Goal: Information Seeking & Learning: Learn about a topic

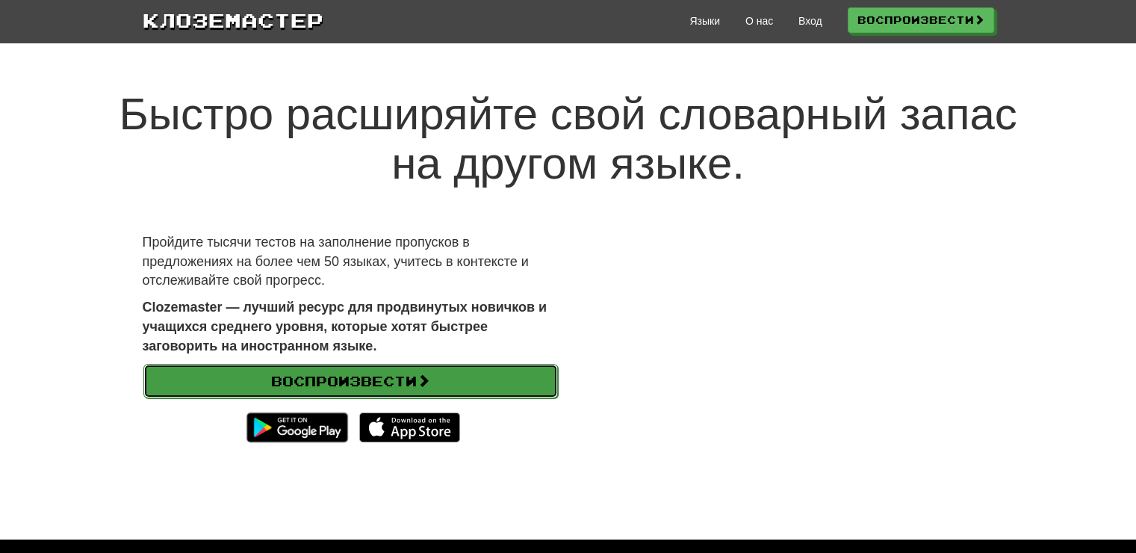
click at [258, 373] on link "Воспроизвести" at bounding box center [350, 381] width 414 height 34
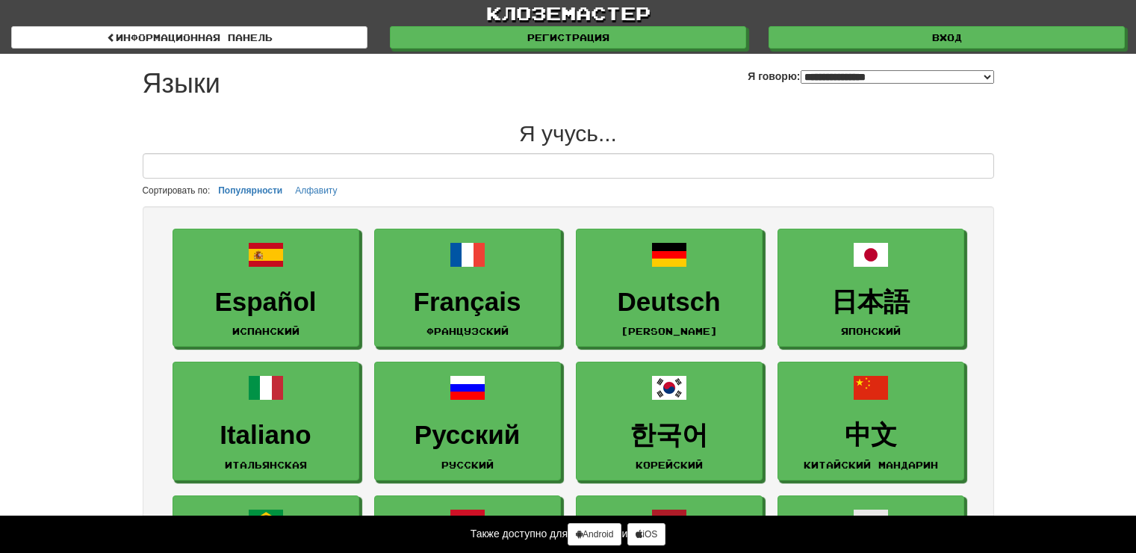
select select "*******"
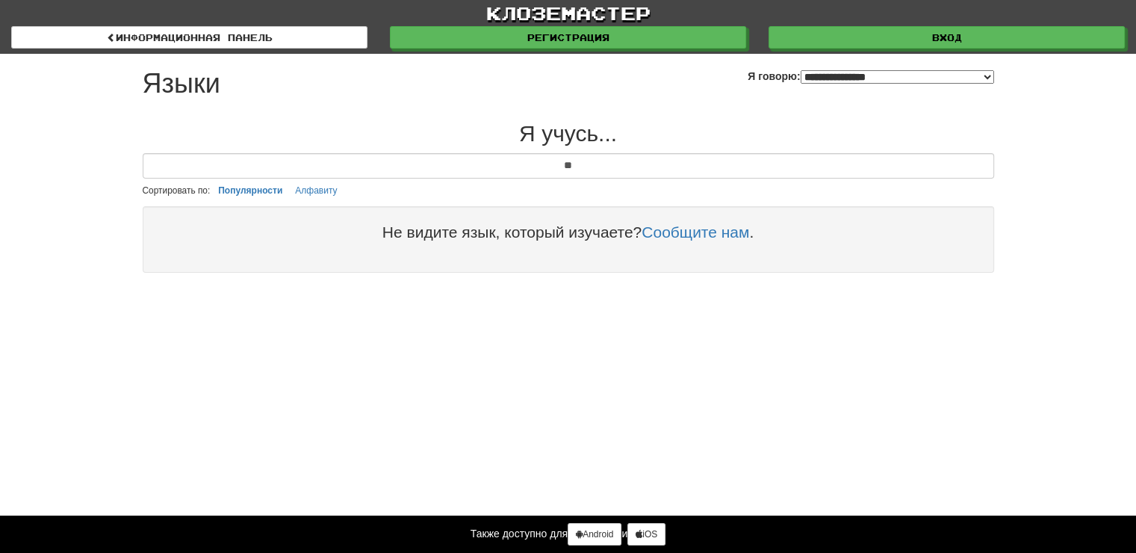
type input "*"
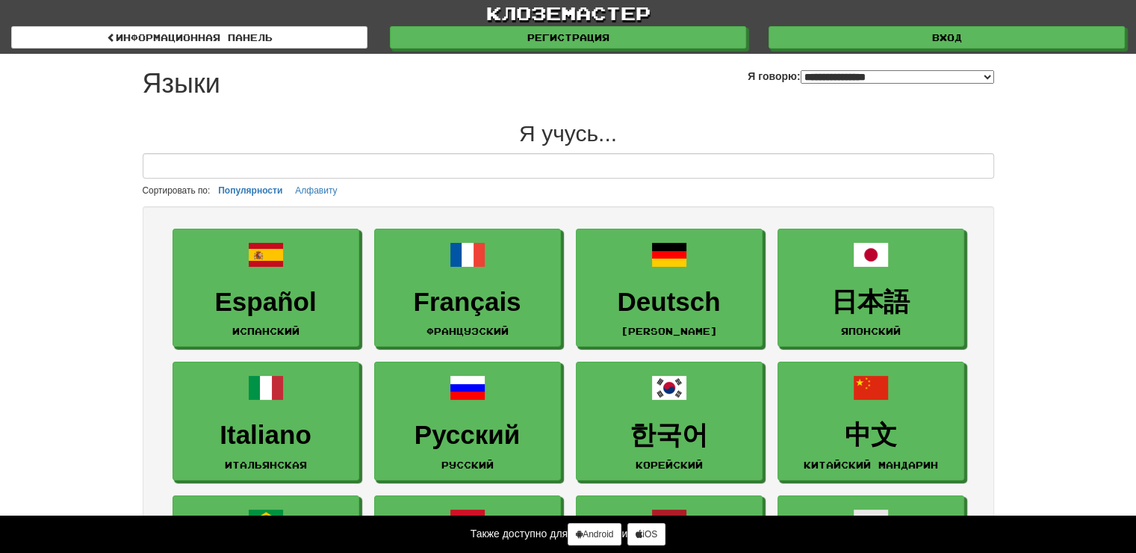
click at [829, 75] on select "**********" at bounding box center [897, 76] width 193 height 13
select select "*******"
click at [801, 70] on select "**********" at bounding box center [897, 76] width 193 height 13
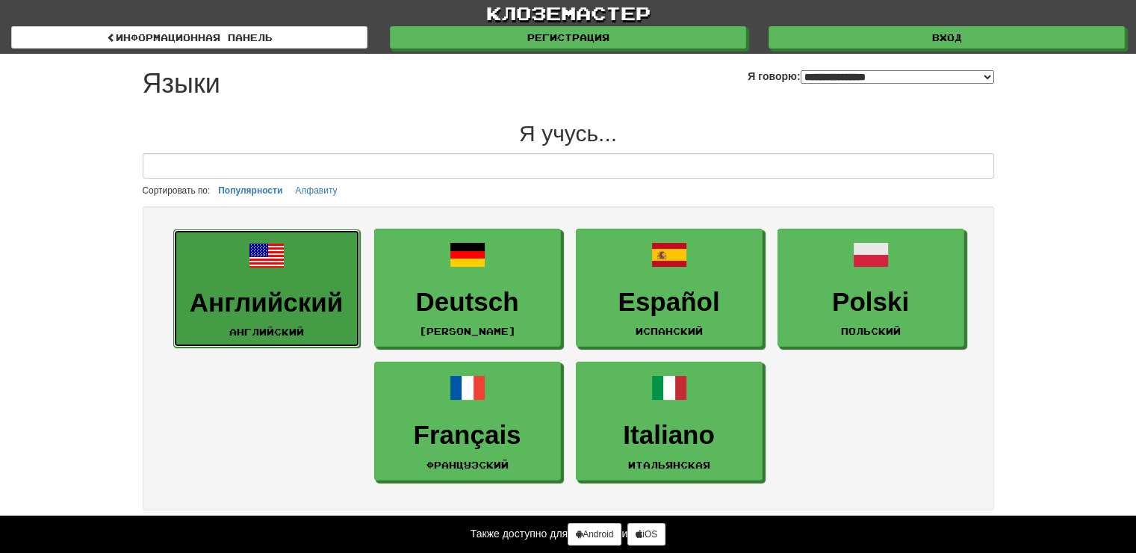
click at [257, 293] on h3 "Английский" at bounding box center [266, 302] width 170 height 29
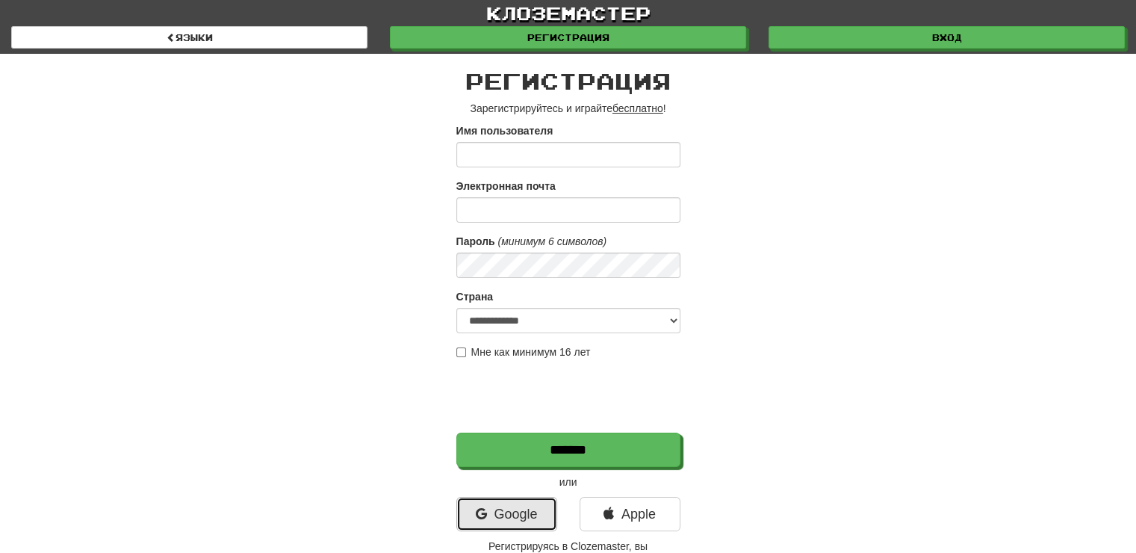
click at [503, 504] on link "Google" at bounding box center [506, 514] width 101 height 34
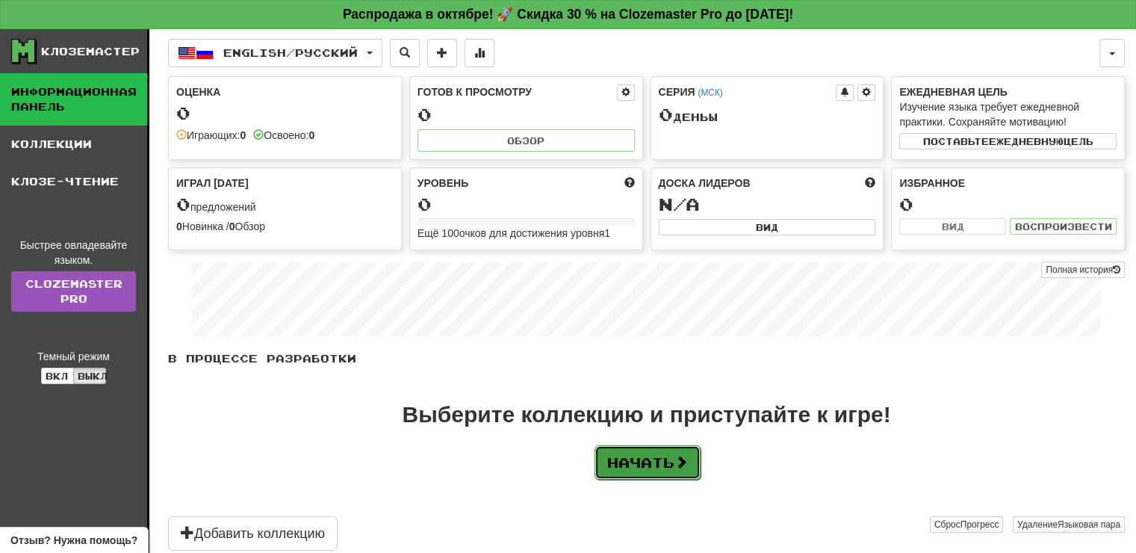
click at [657, 456] on button "Начать" at bounding box center [647, 462] width 106 height 34
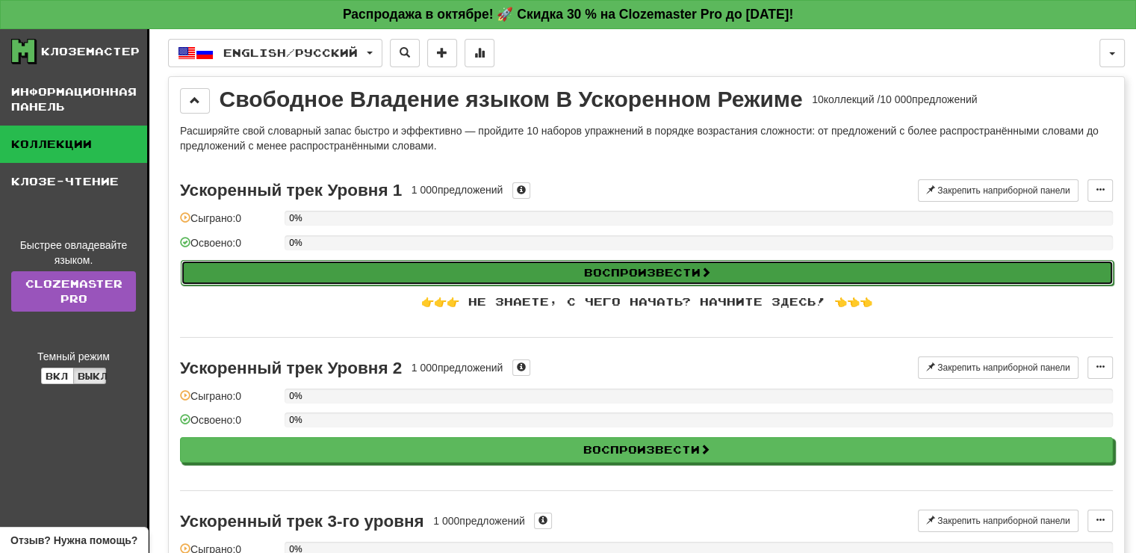
click at [665, 267] on button "Воспроизвести" at bounding box center [647, 272] width 933 height 25
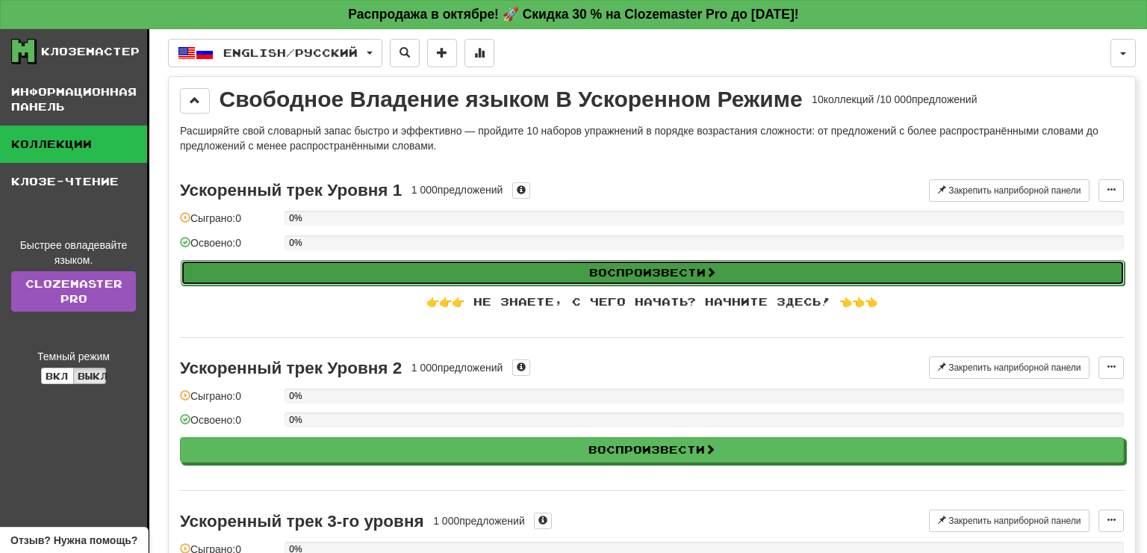
select select "**"
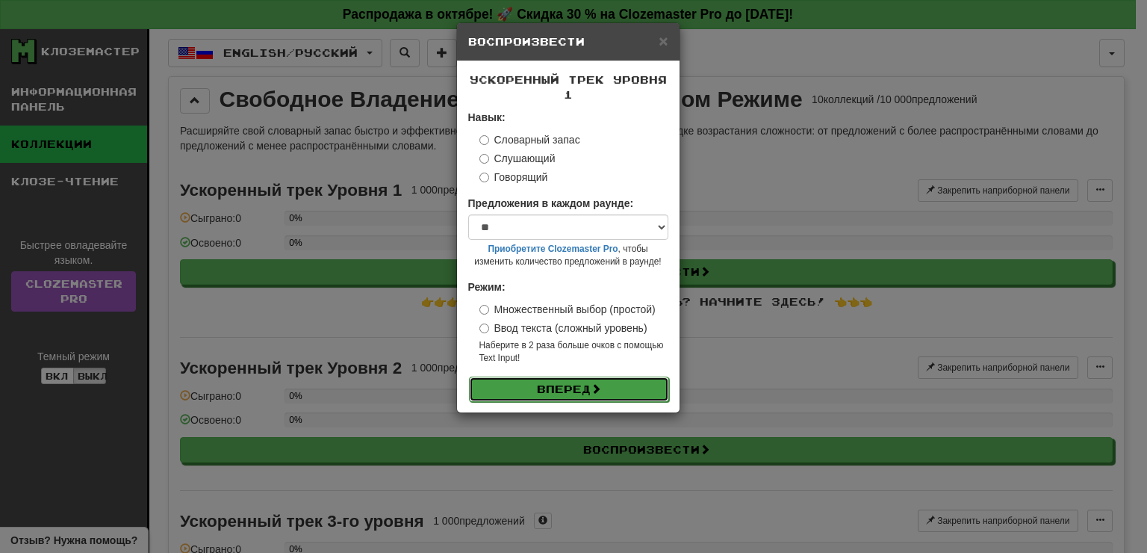
click at [615, 397] on button "Вперед" at bounding box center [569, 388] width 200 height 25
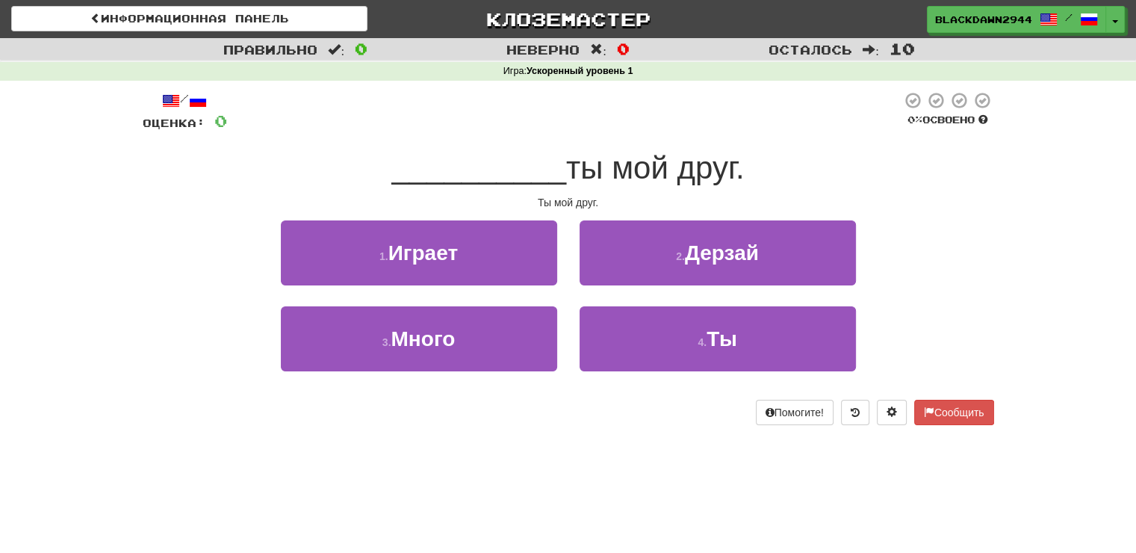
click at [960, 167] on div "__________ ты мой друг." at bounding box center [568, 168] width 851 height 41
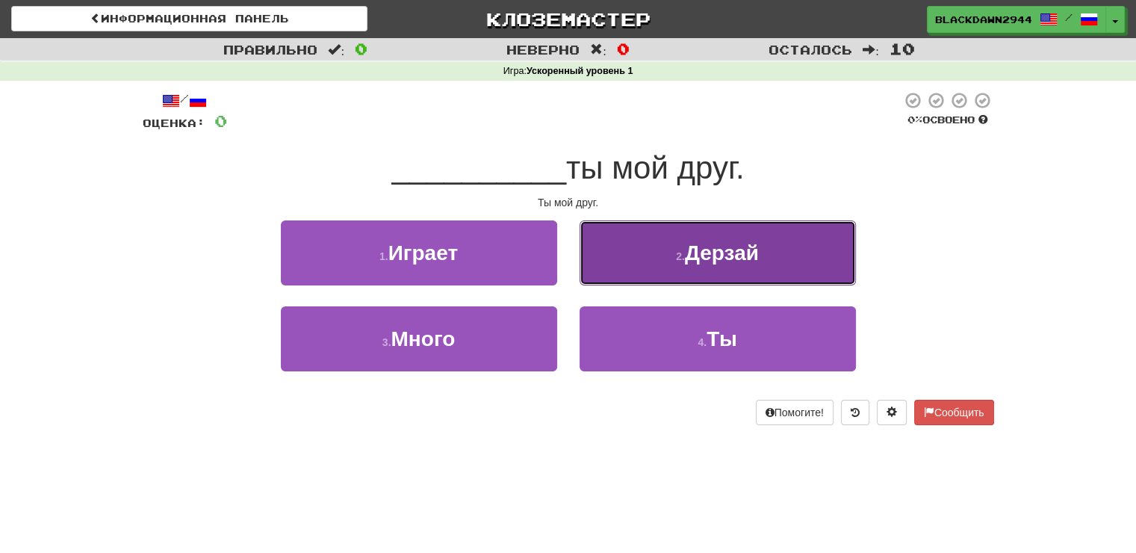
click at [661, 240] on button "2 . Дерзай" at bounding box center [717, 252] width 276 height 65
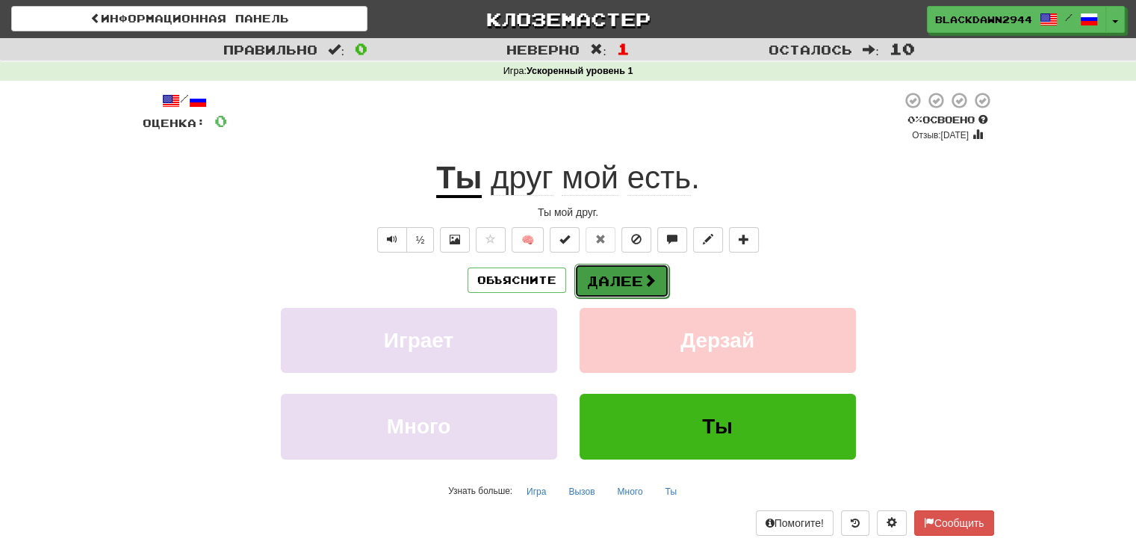
click at [643, 276] on span at bounding box center [649, 279] width 13 height 13
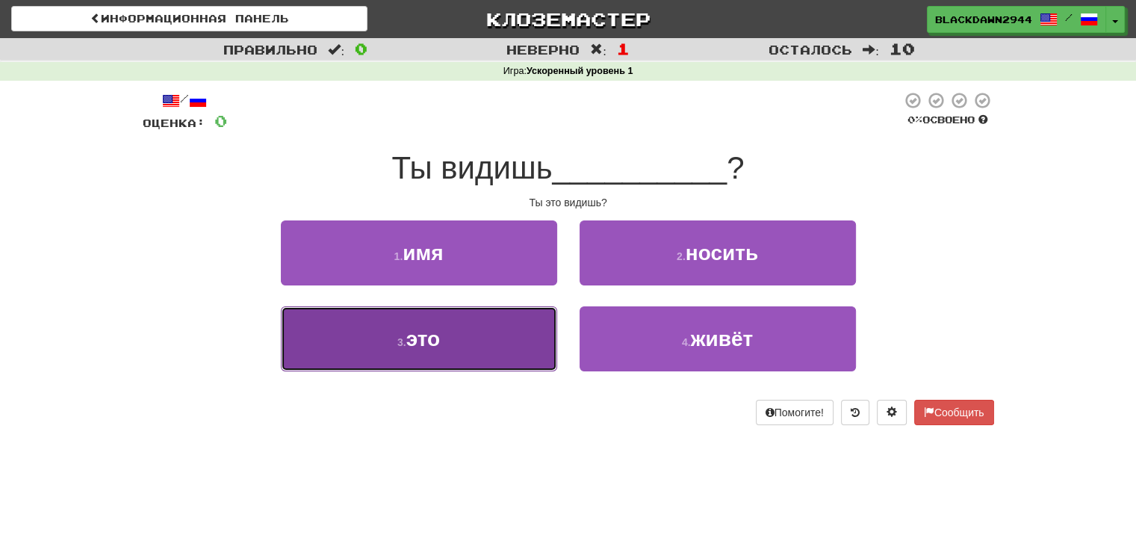
click at [514, 308] on button "3 . это" at bounding box center [419, 338] width 276 height 65
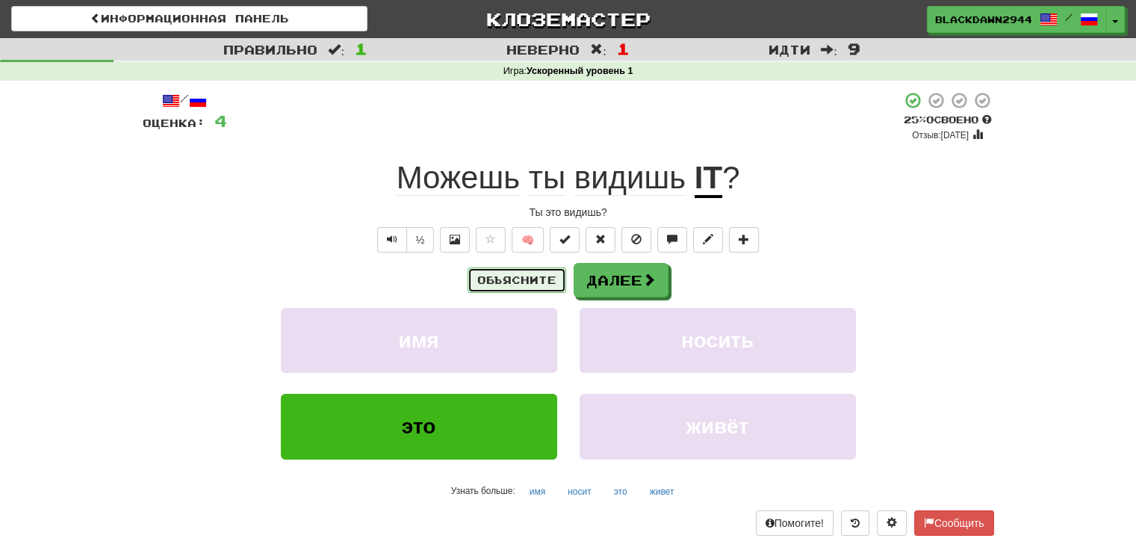
click at [544, 282] on button "Объясните" at bounding box center [516, 279] width 99 height 25
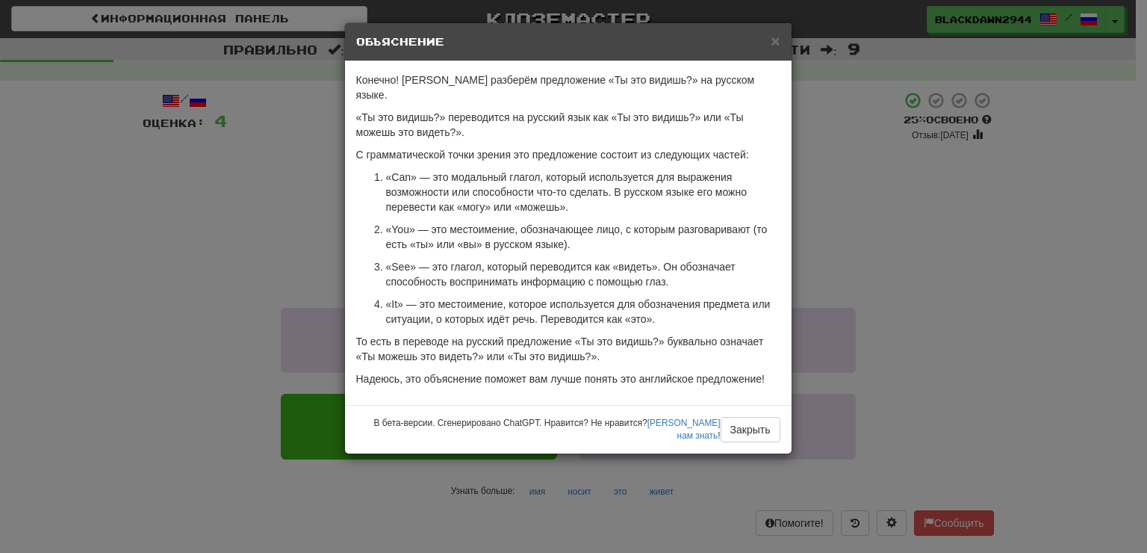
click at [762, 54] on div "× Объяснение" at bounding box center [568, 42] width 447 height 38
click at [783, 45] on div "× Объяснение" at bounding box center [568, 42] width 447 height 38
click at [777, 43] on span "×" at bounding box center [775, 40] width 9 height 17
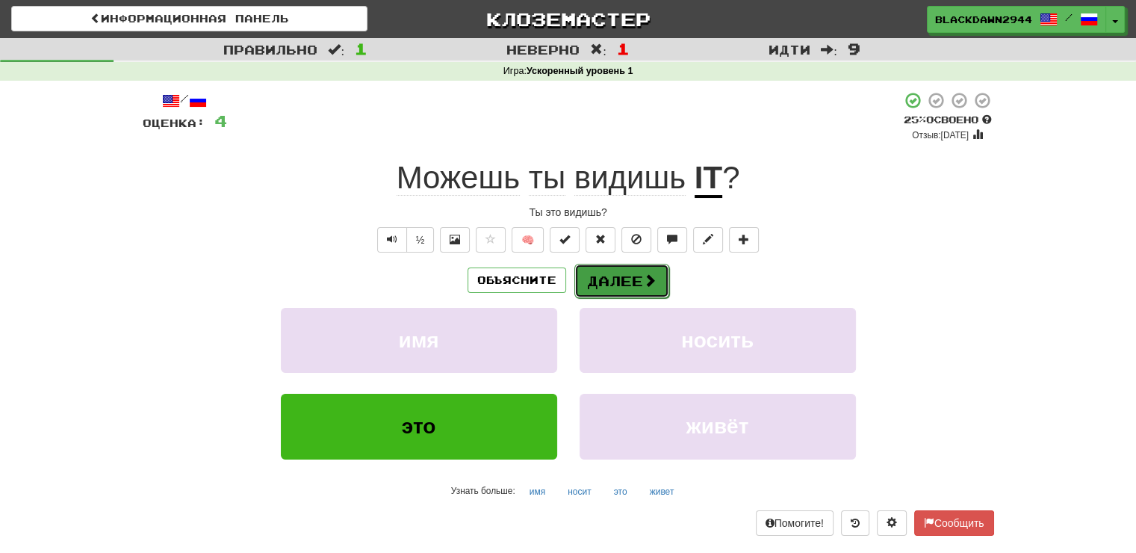
click at [651, 277] on span at bounding box center [649, 279] width 13 height 13
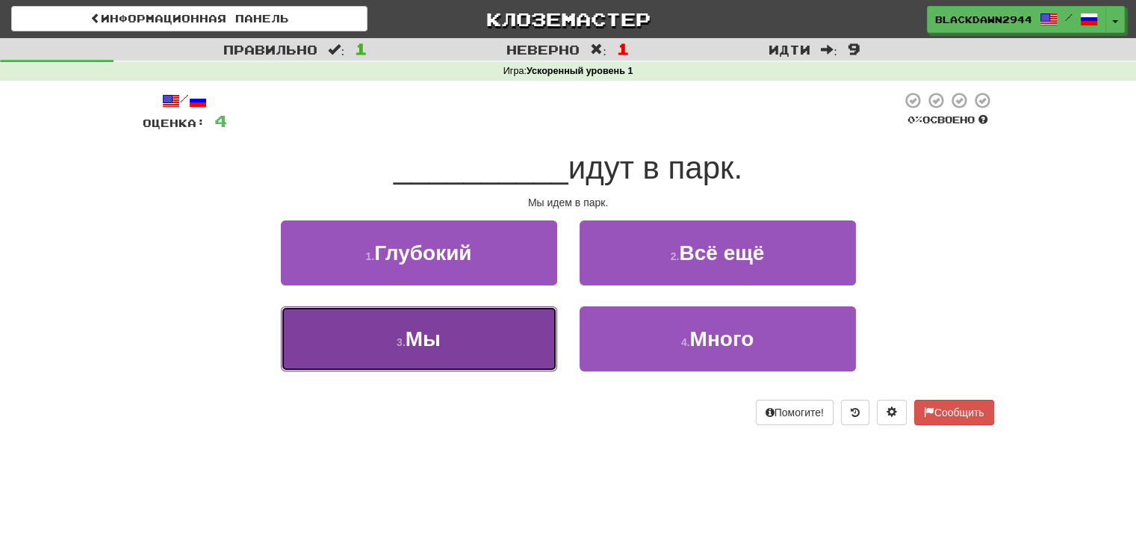
click at [511, 335] on button "3 . Мы" at bounding box center [419, 338] width 276 height 65
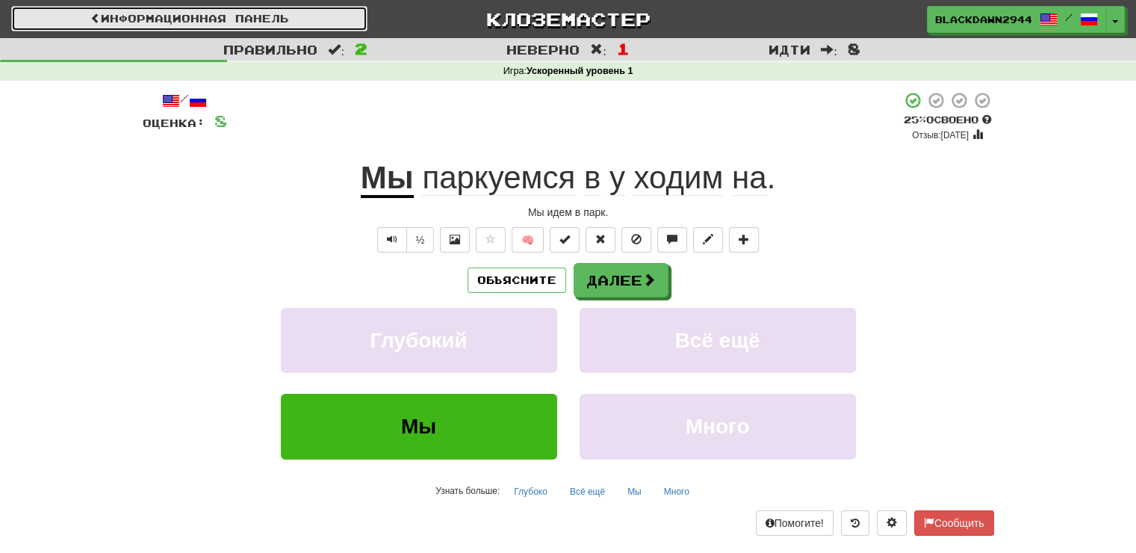
click at [91, 15] on span at bounding box center [95, 18] width 10 height 10
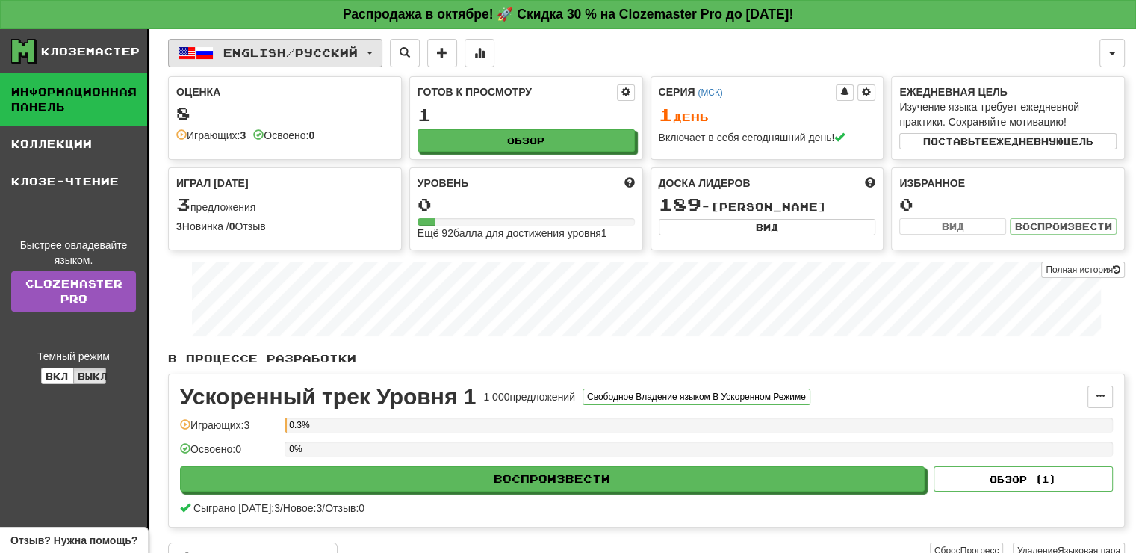
click at [333, 46] on span "English / Русский" at bounding box center [290, 52] width 134 height 13
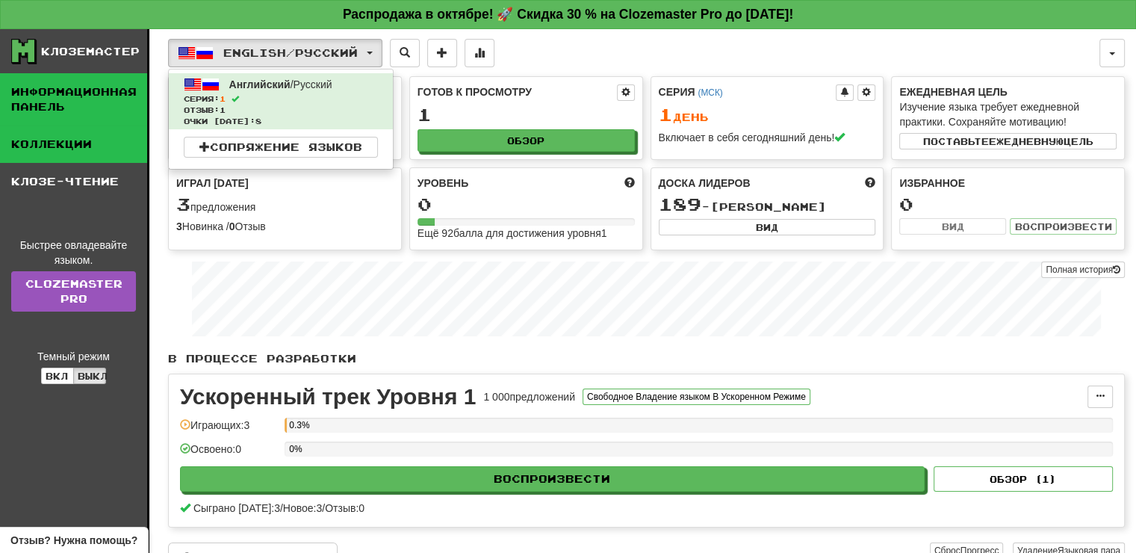
click at [52, 134] on link "Коллекции" at bounding box center [73, 143] width 147 height 37
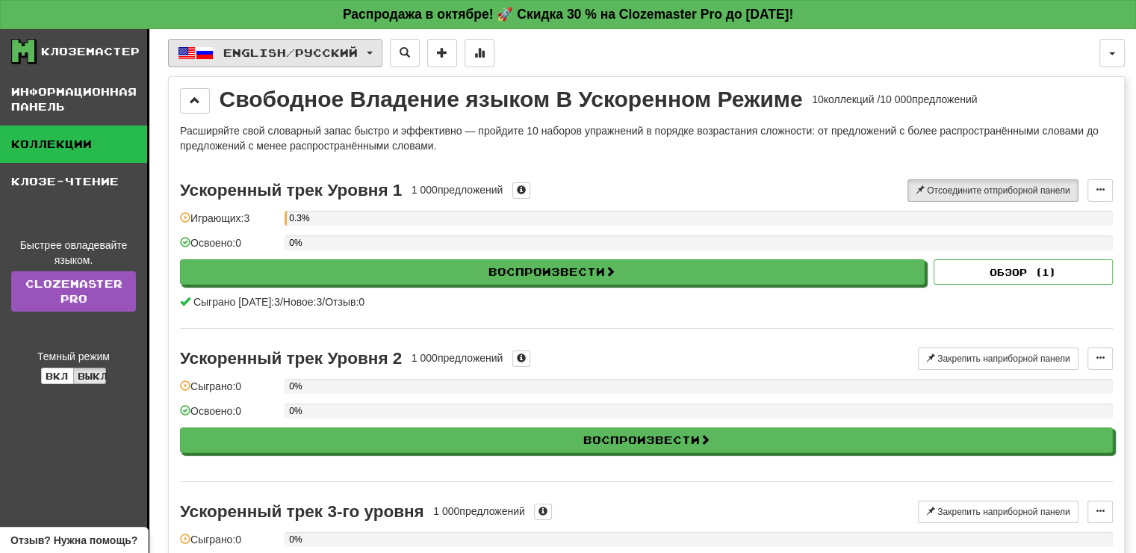
click at [373, 52] on button "English / Русский" at bounding box center [275, 53] width 214 height 28
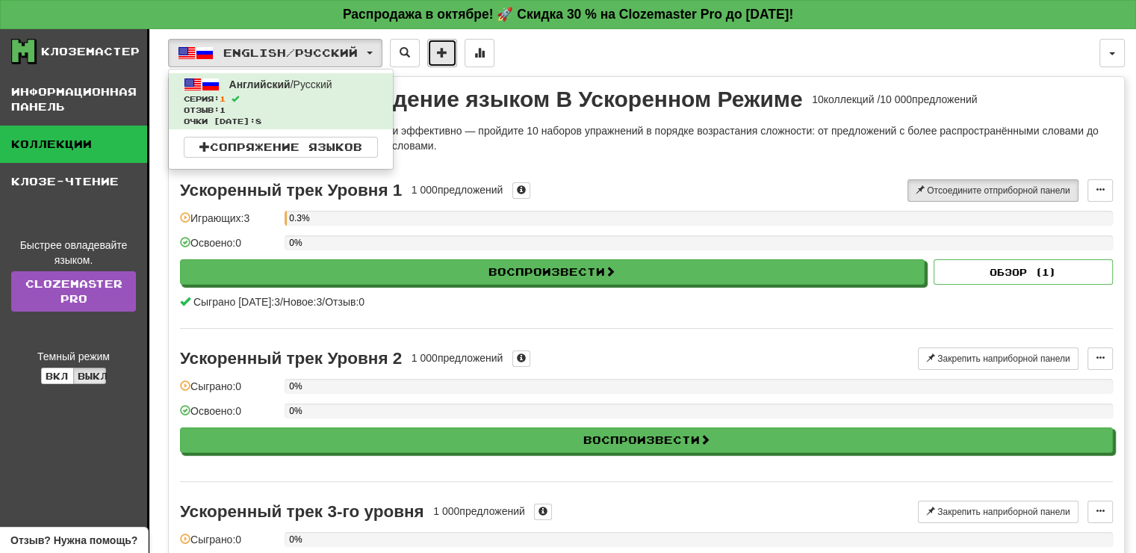
click at [457, 57] on button at bounding box center [442, 53] width 30 height 28
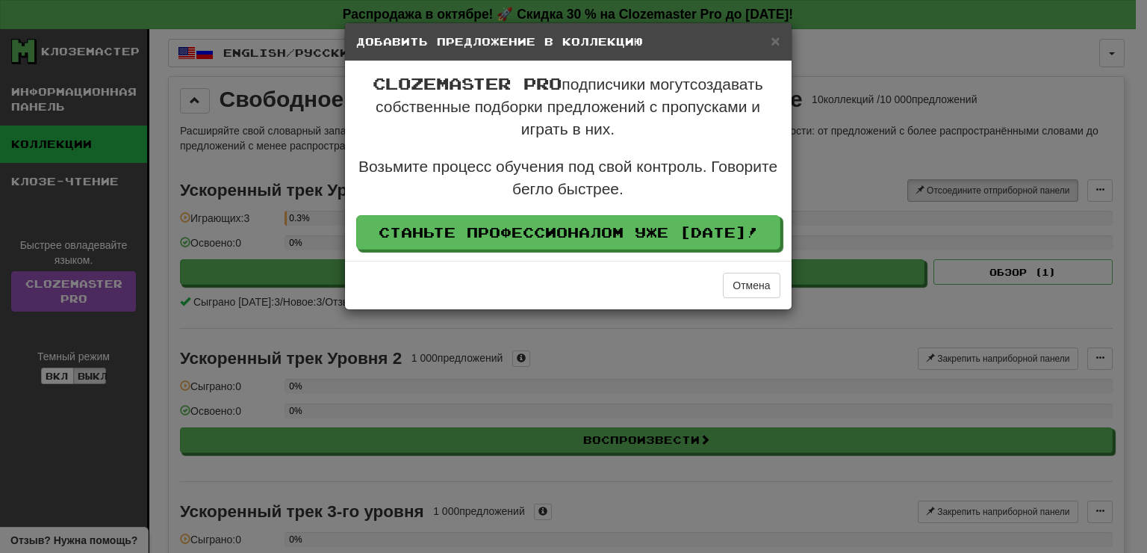
click at [777, 22] on div "× Добавить предложение в коллекцию Clozemaster Pro подписчики могут создавать с…" at bounding box center [568, 166] width 448 height 288
click at [777, 27] on div "× Добавить предложение в коллекцию" at bounding box center [568, 42] width 447 height 38
click at [777, 36] on span "×" at bounding box center [775, 40] width 9 height 17
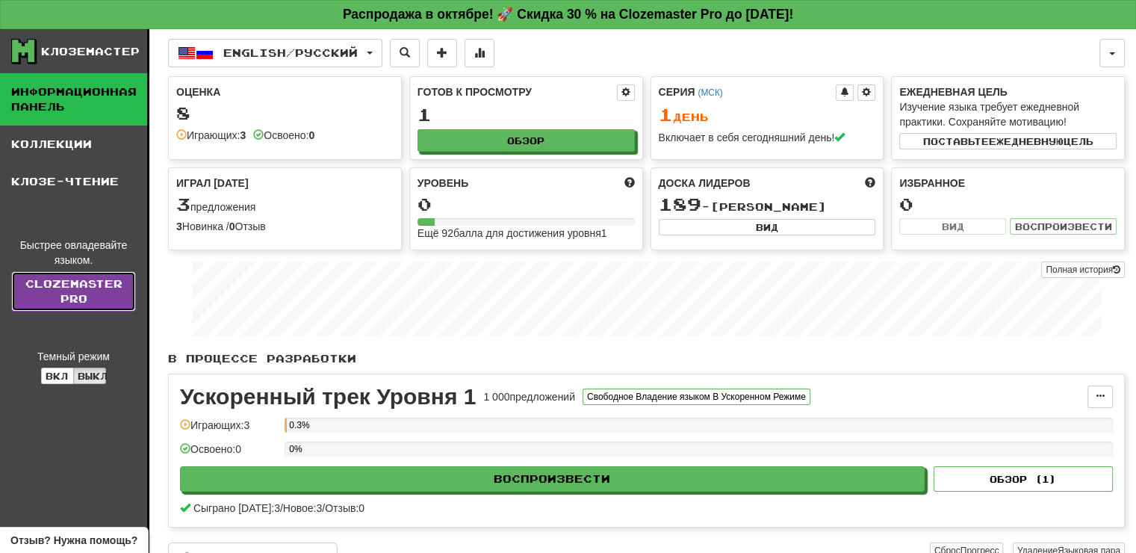
click at [105, 289] on link "Clozemaster Pro" at bounding box center [73, 291] width 125 height 40
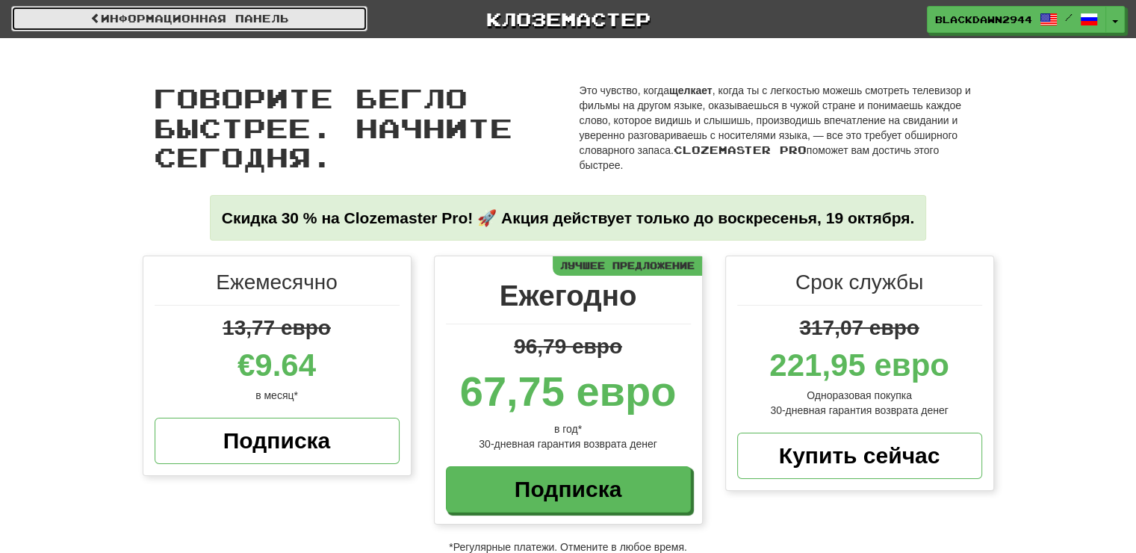
click at [269, 15] on link "Информационная панель" at bounding box center [189, 18] width 356 height 25
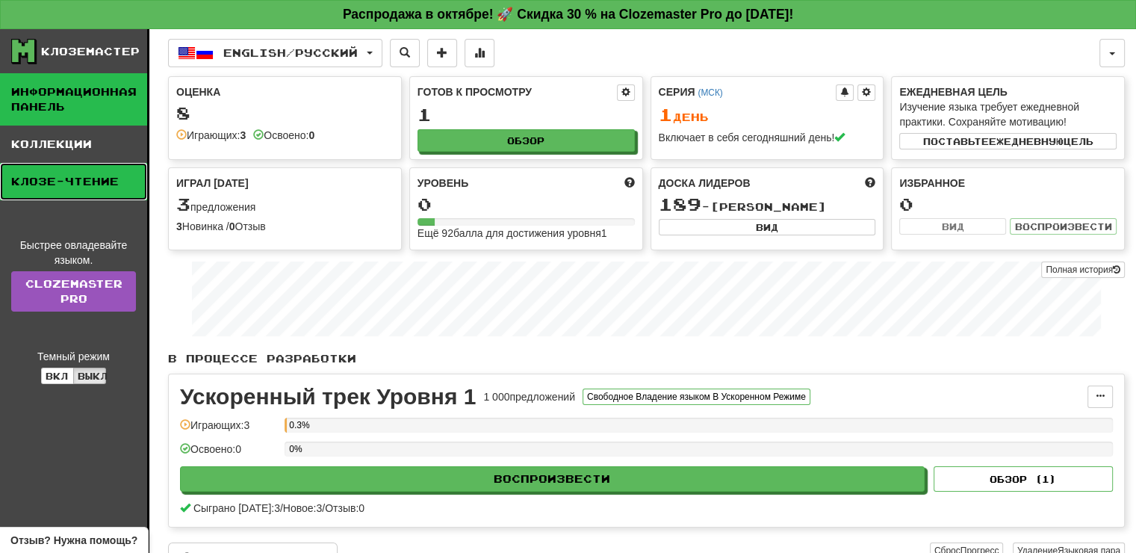
click at [91, 179] on link "Клозе-Чтение" at bounding box center [73, 181] width 147 height 37
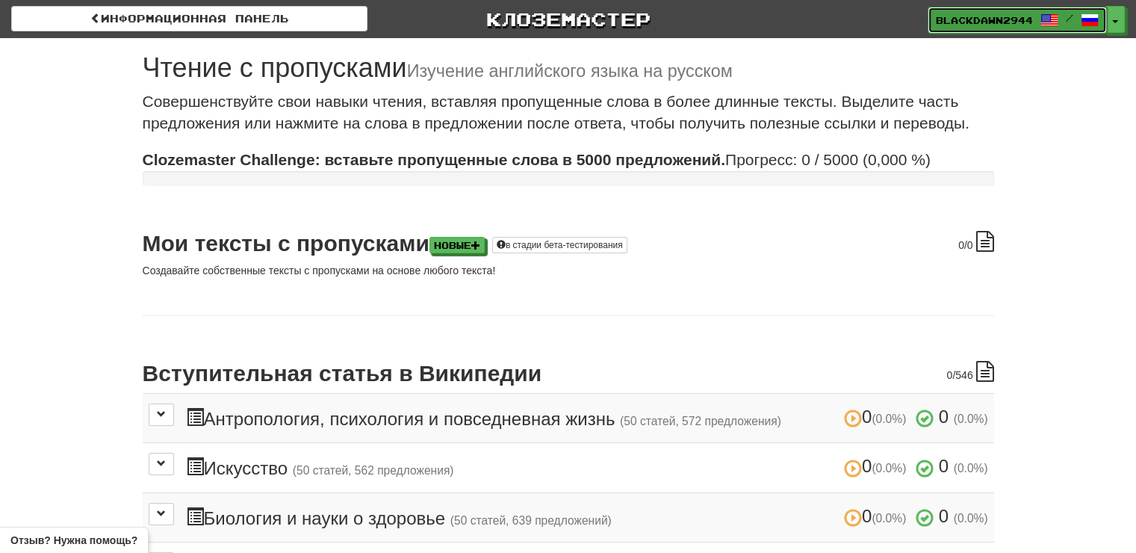
click at [1056, 18] on span at bounding box center [1049, 20] width 18 height 18
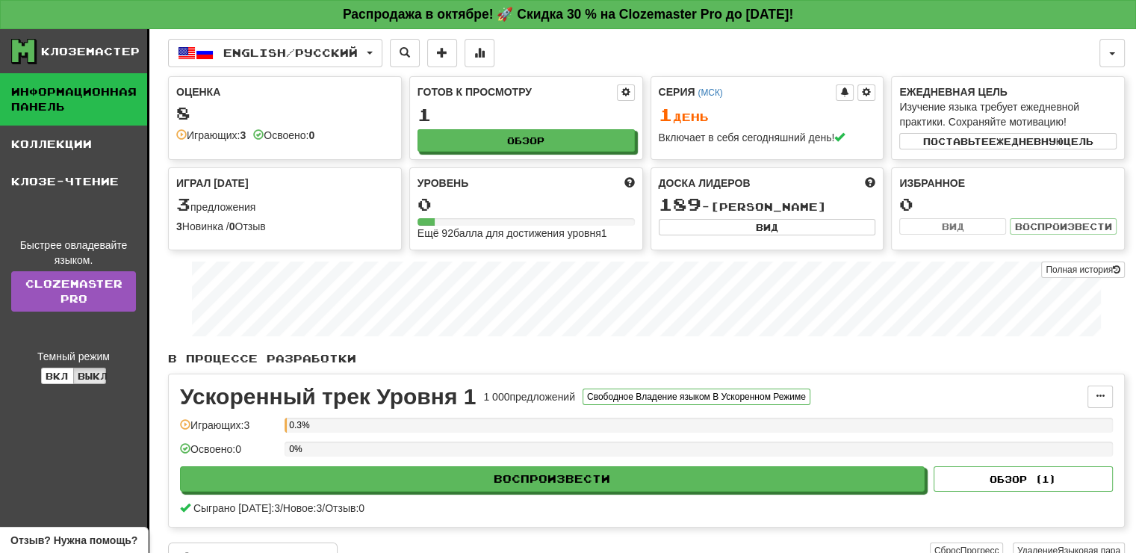
click at [1114, 34] on div "English / Русский English / Русский Streak: 1 Review: 1 Points today: 8 Languag…" at bounding box center [646, 321] width 957 height 585
click at [1114, 49] on button "button" at bounding box center [1111, 53] width 25 height 28
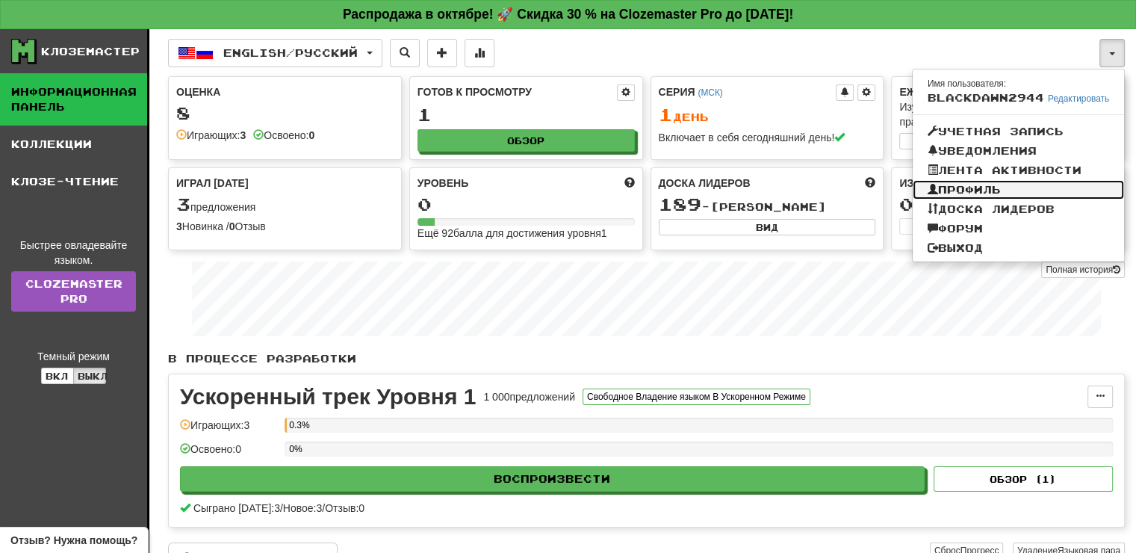
click at [986, 188] on link "Профиль" at bounding box center [1018, 189] width 211 height 19
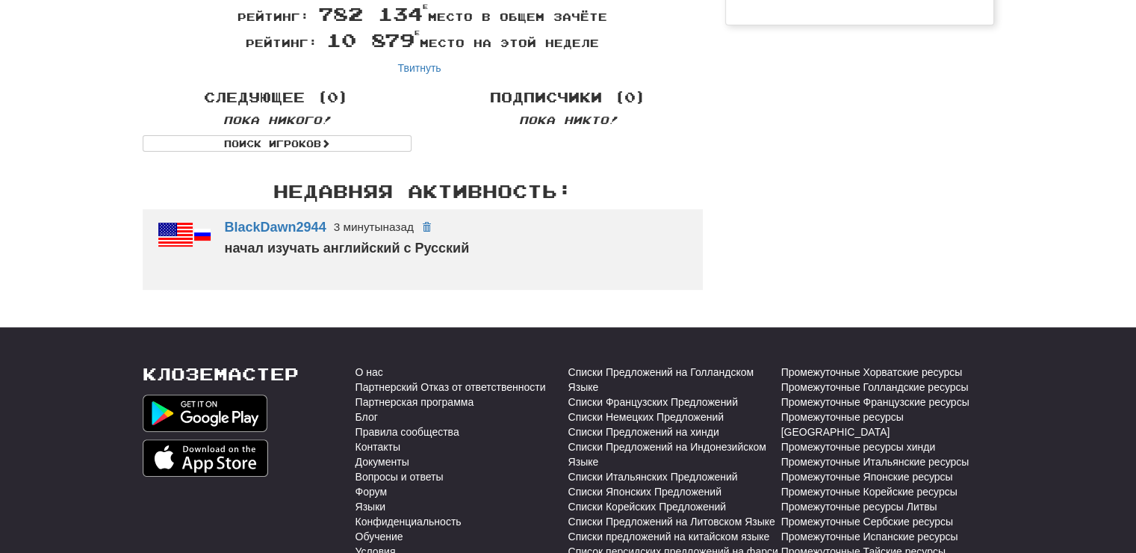
scroll to position [314, 0]
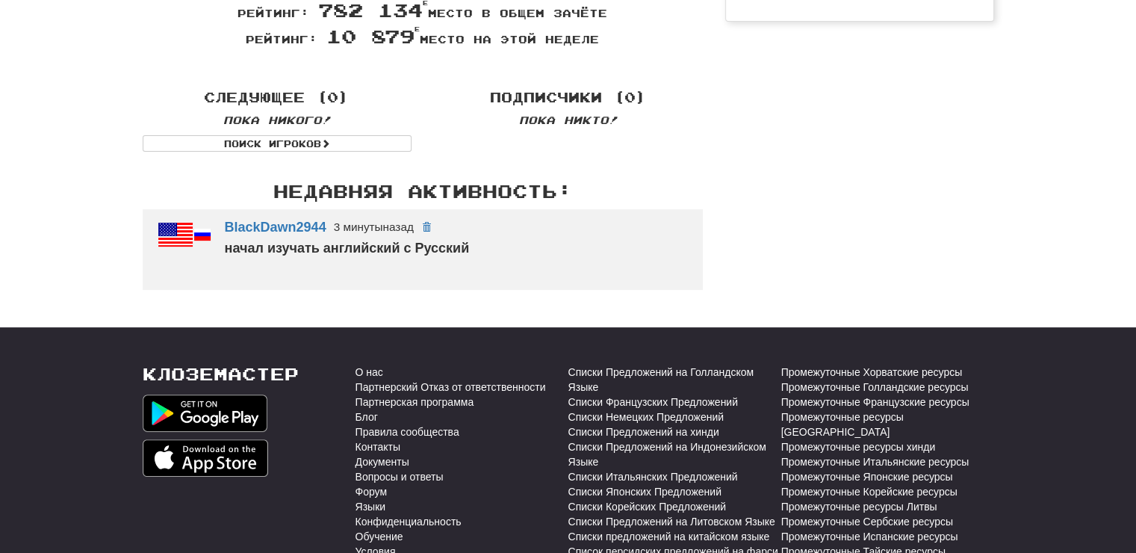
click at [479, 237] on div "BlackDawn2944 3 минуты назад" at bounding box center [456, 228] width 463 height 22
click at [431, 231] on span at bounding box center [426, 227] width 9 height 9
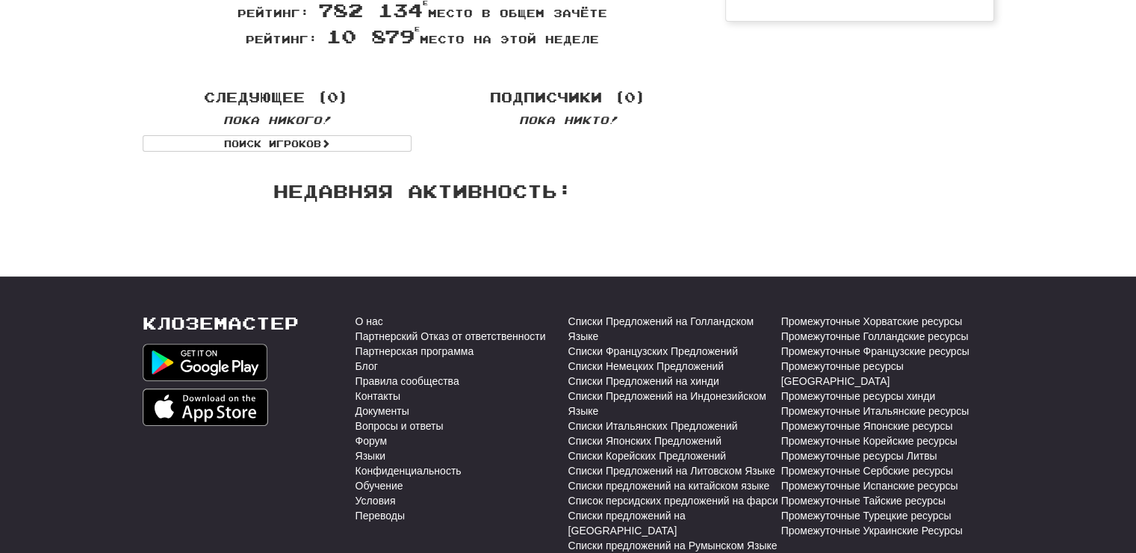
scroll to position [0, 0]
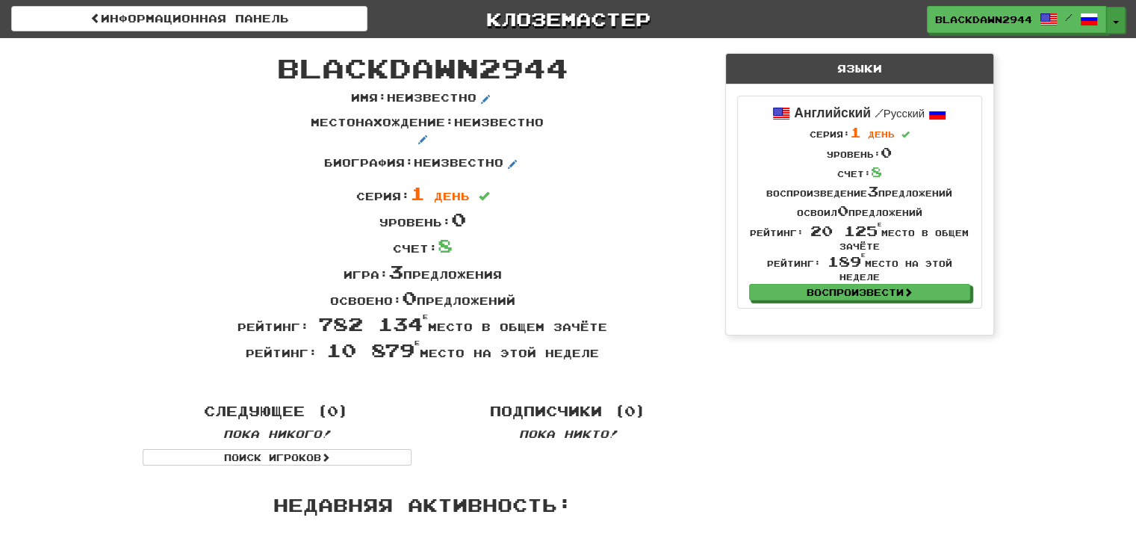
click at [1109, 22] on button "Переключить Выпадающий список" at bounding box center [1115, 20] width 19 height 27
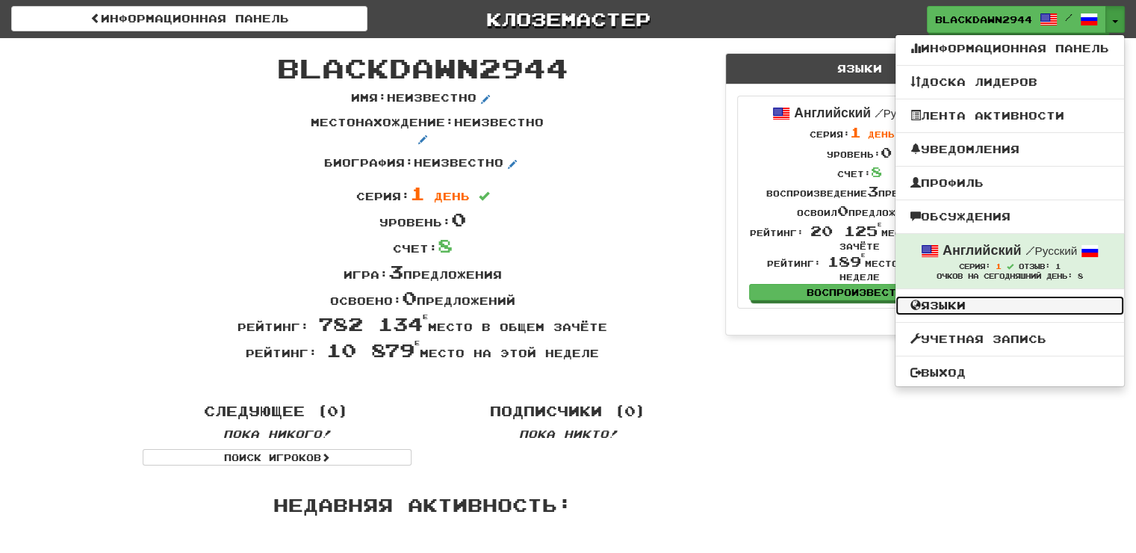
click at [991, 314] on link "Языки" at bounding box center [1009, 305] width 229 height 19
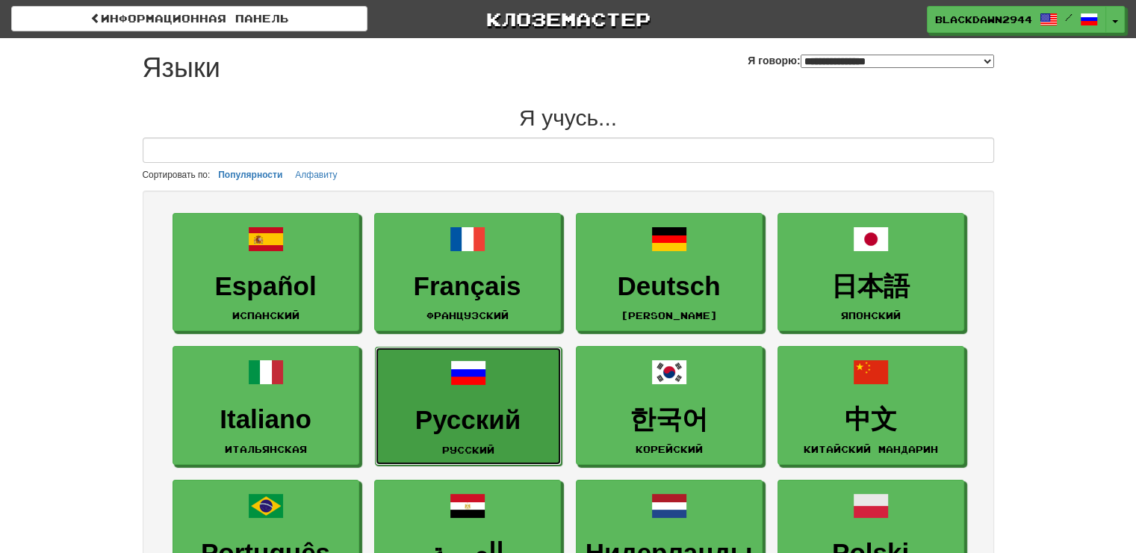
click at [495, 397] on link "Русский Русский" at bounding box center [468, 405] width 187 height 119
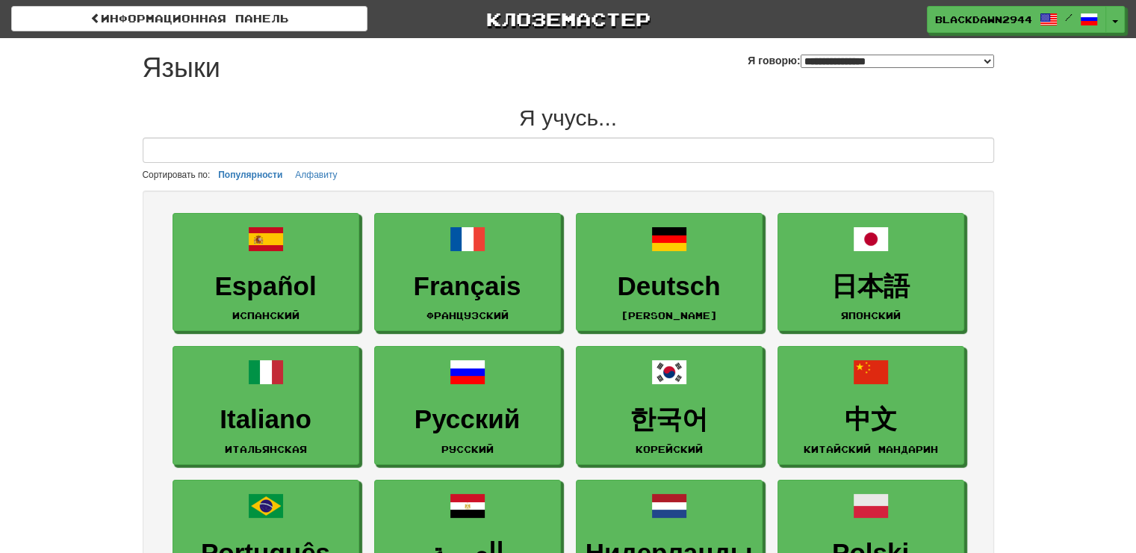
click at [948, 66] on select "**********" at bounding box center [897, 61] width 193 height 13
select select "*******"
click at [801, 55] on select "**********" at bounding box center [897, 61] width 193 height 13
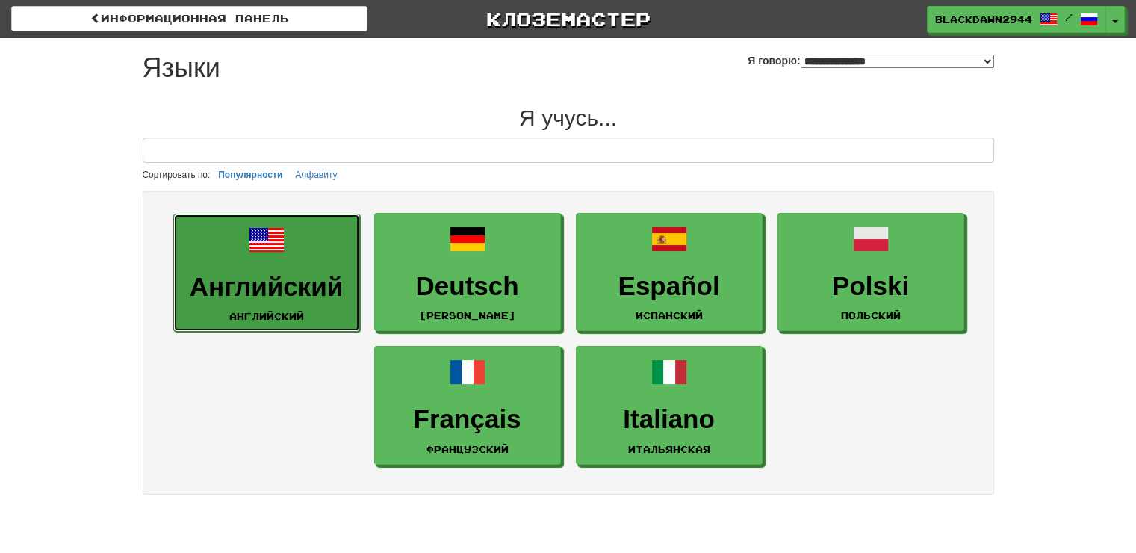
click at [260, 305] on link "Английский Английский" at bounding box center [266, 273] width 187 height 119
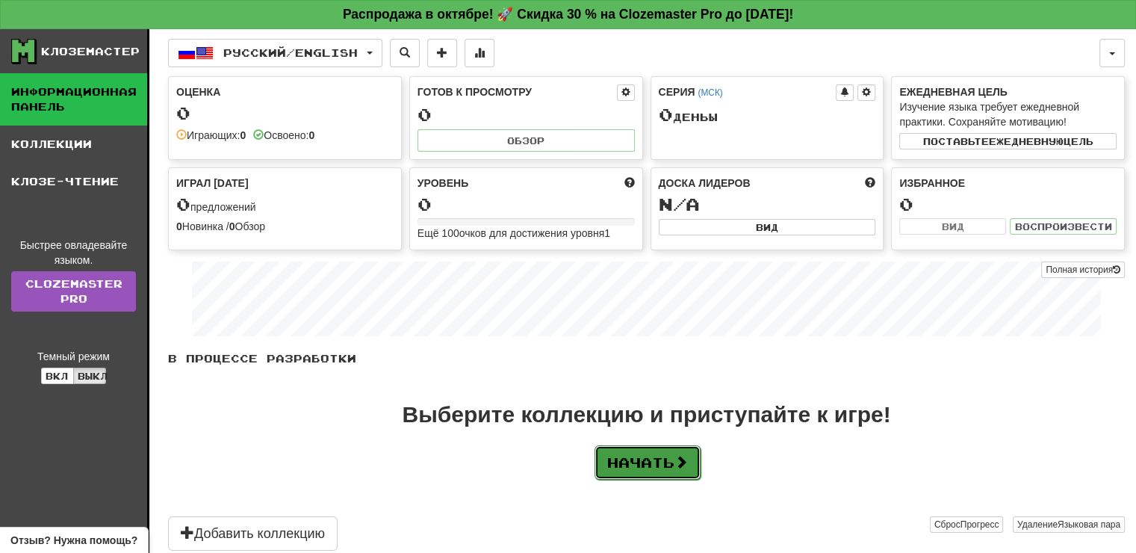
click at [671, 461] on button "Начать" at bounding box center [647, 462] width 106 height 34
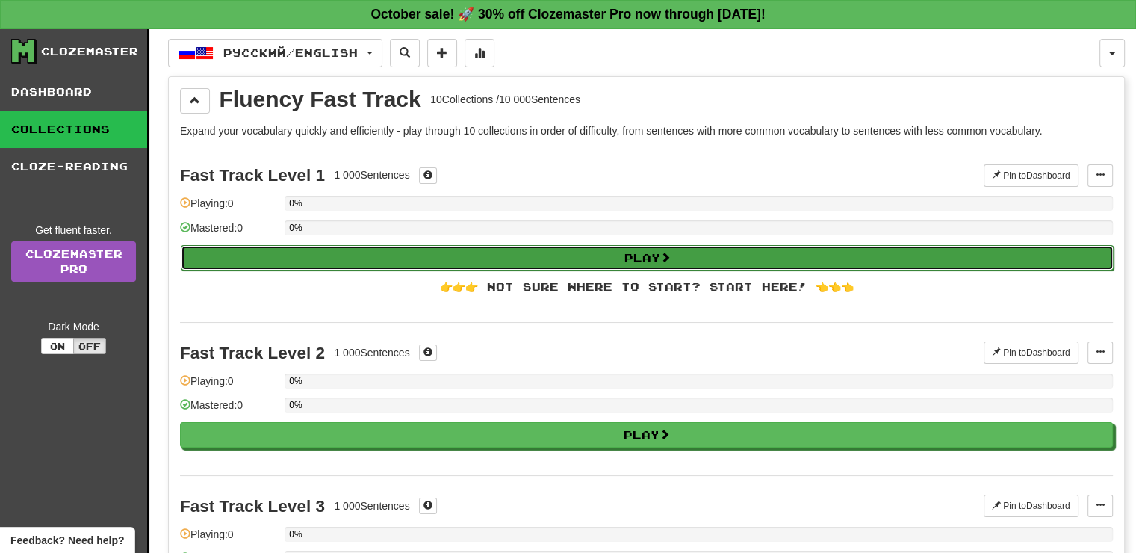
click at [711, 256] on button "Play" at bounding box center [647, 257] width 933 height 25
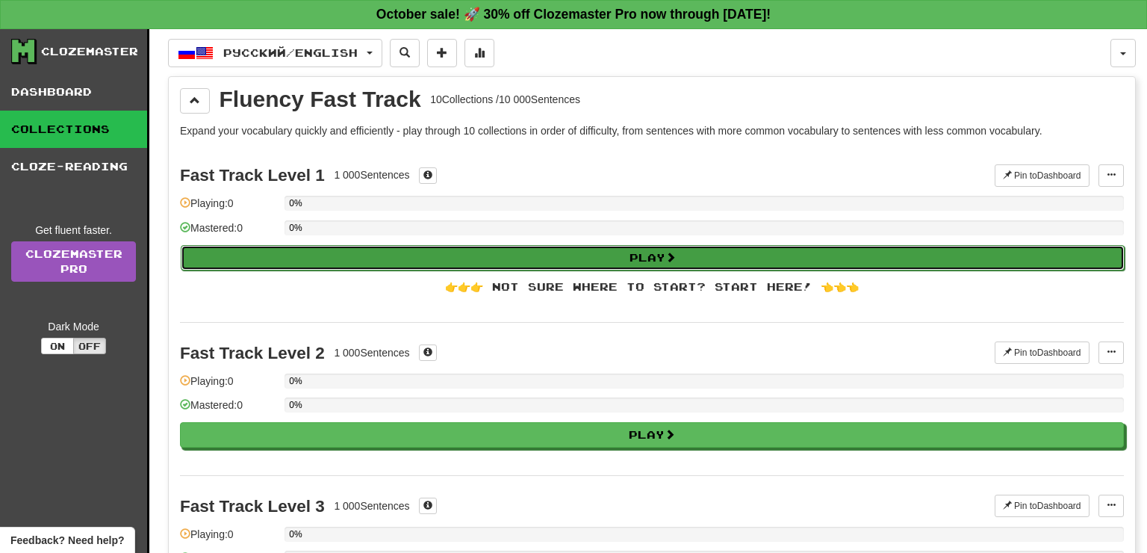
select select "**"
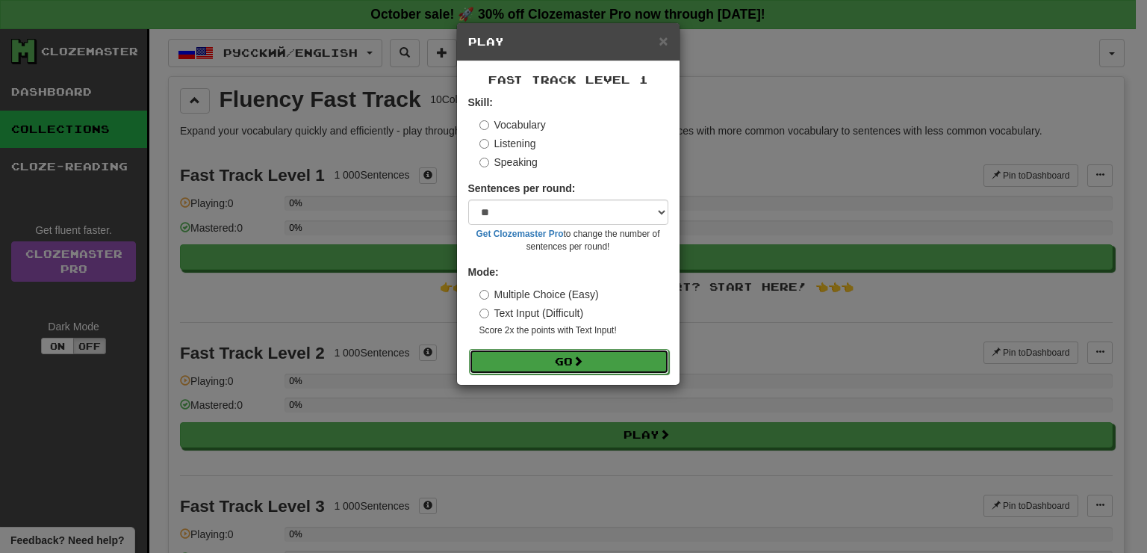
click at [582, 363] on span at bounding box center [578, 360] width 10 height 10
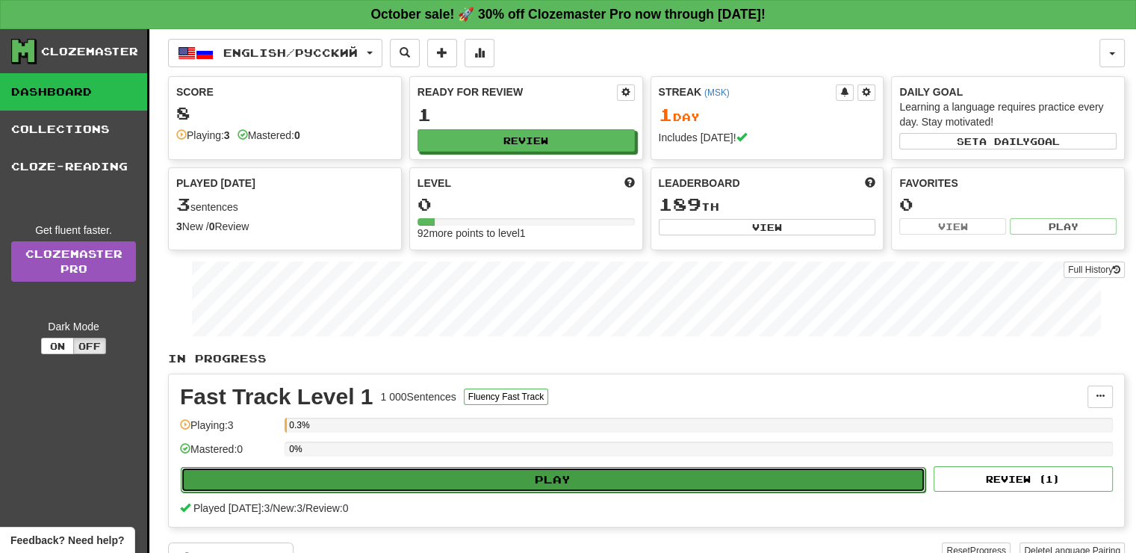
click at [433, 481] on button "Play" at bounding box center [553, 479] width 745 height 25
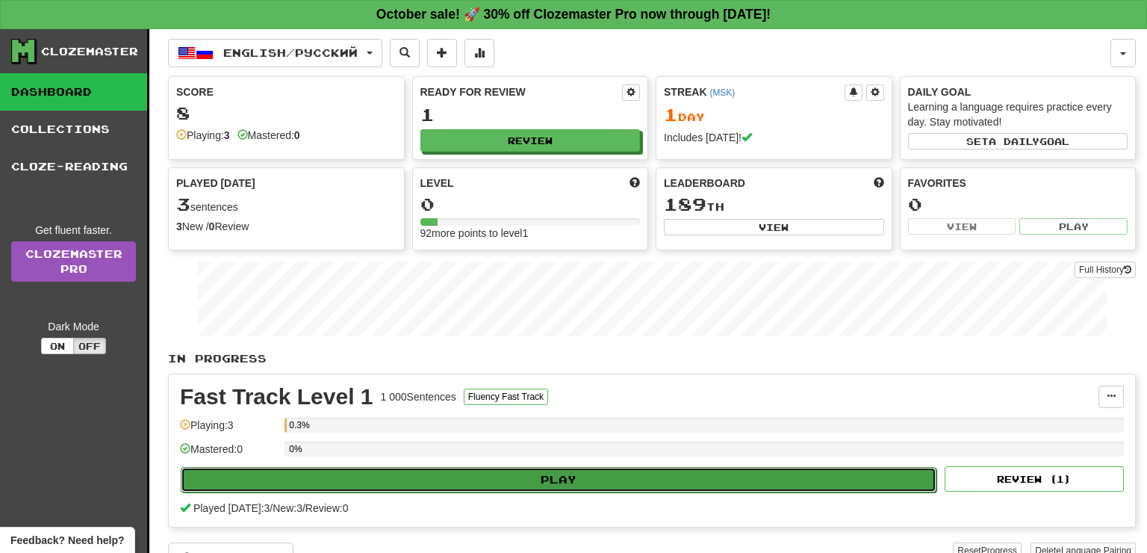
select select "**"
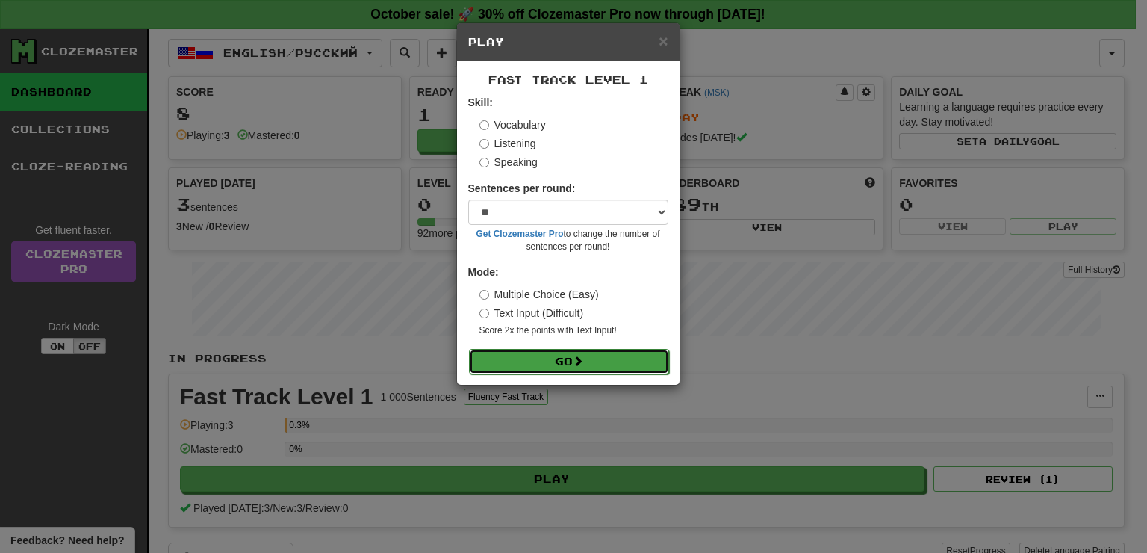
click at [541, 361] on button "Go" at bounding box center [569, 361] width 200 height 25
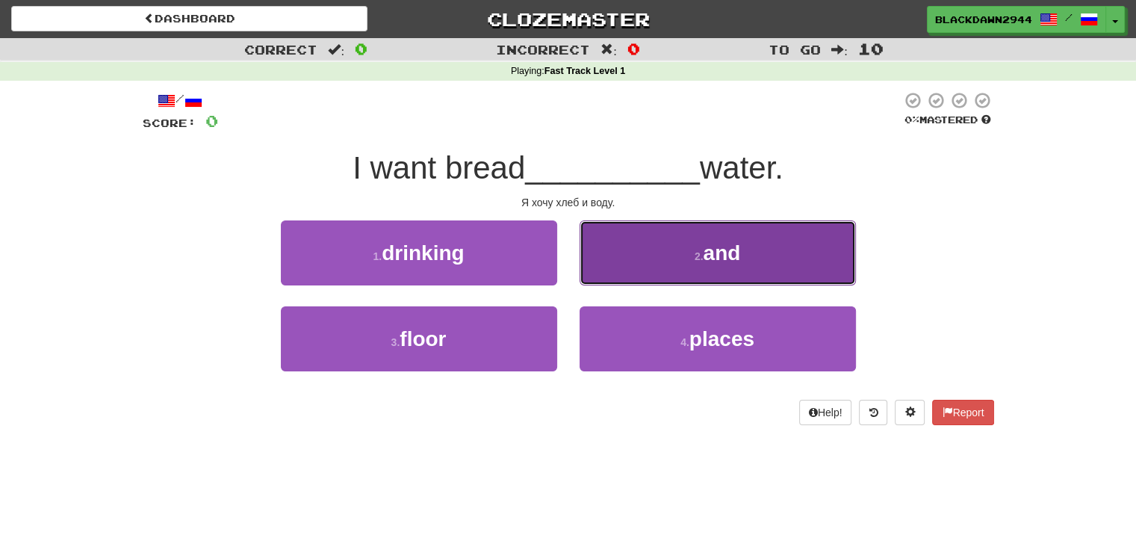
click at [818, 234] on button "2 . and" at bounding box center [717, 252] width 276 height 65
